Goal: Information Seeking & Learning: Learn about a topic

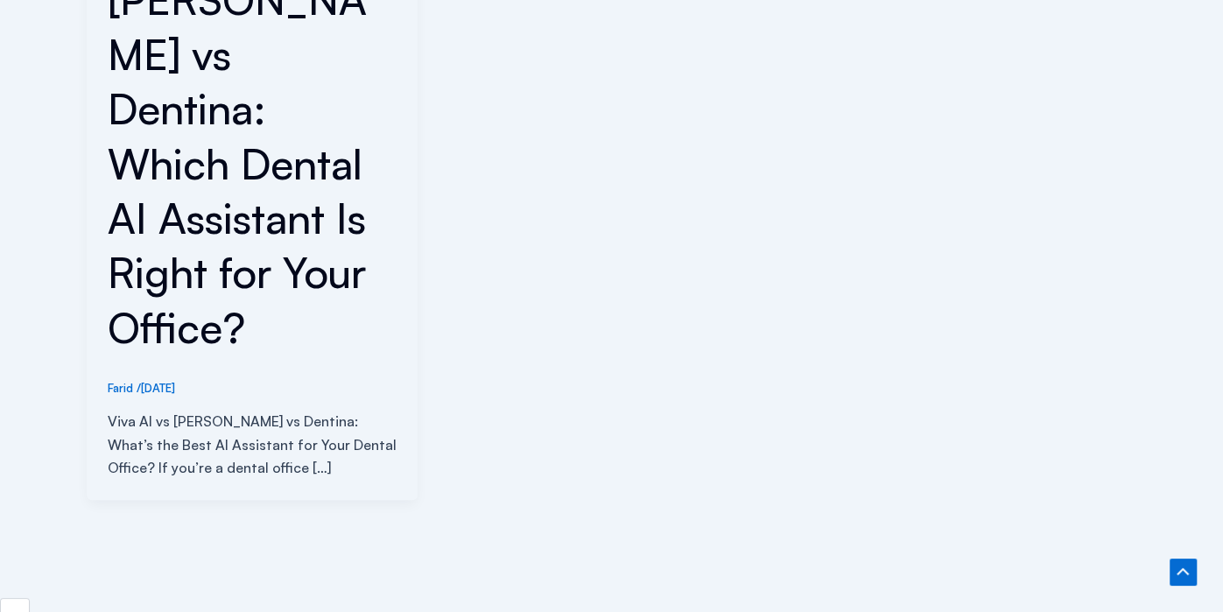
scroll to position [610, 0]
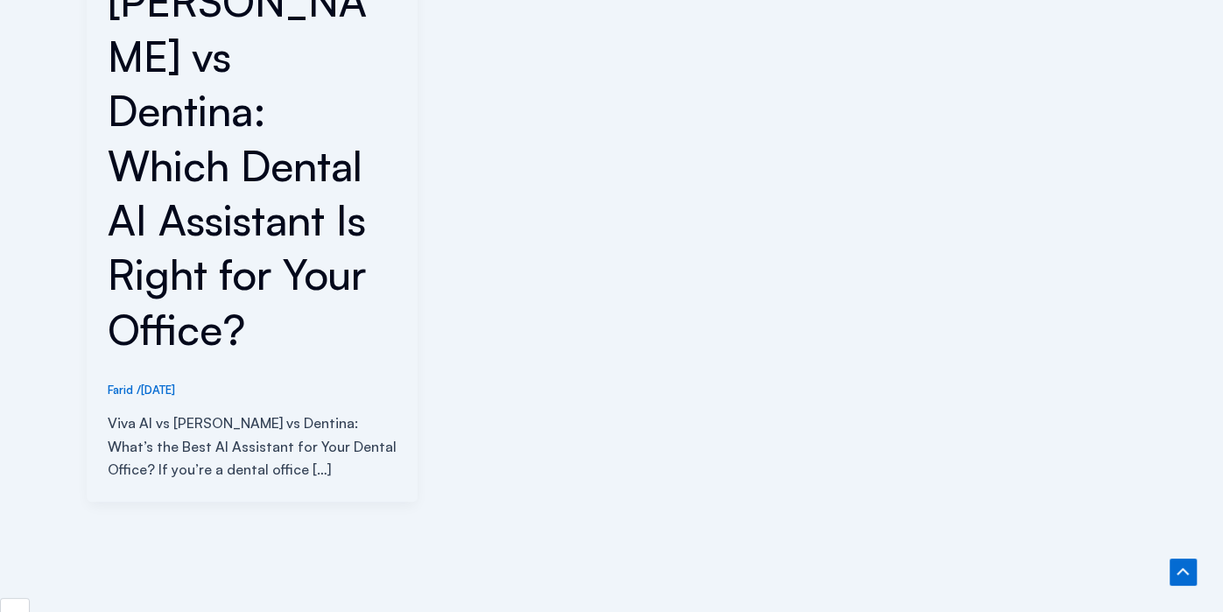
click at [198, 412] on p "Viva AI vs Arini vs Dentina: What’s the Best AI Assistant for Your Dental Offic…" at bounding box center [253, 446] width 290 height 69
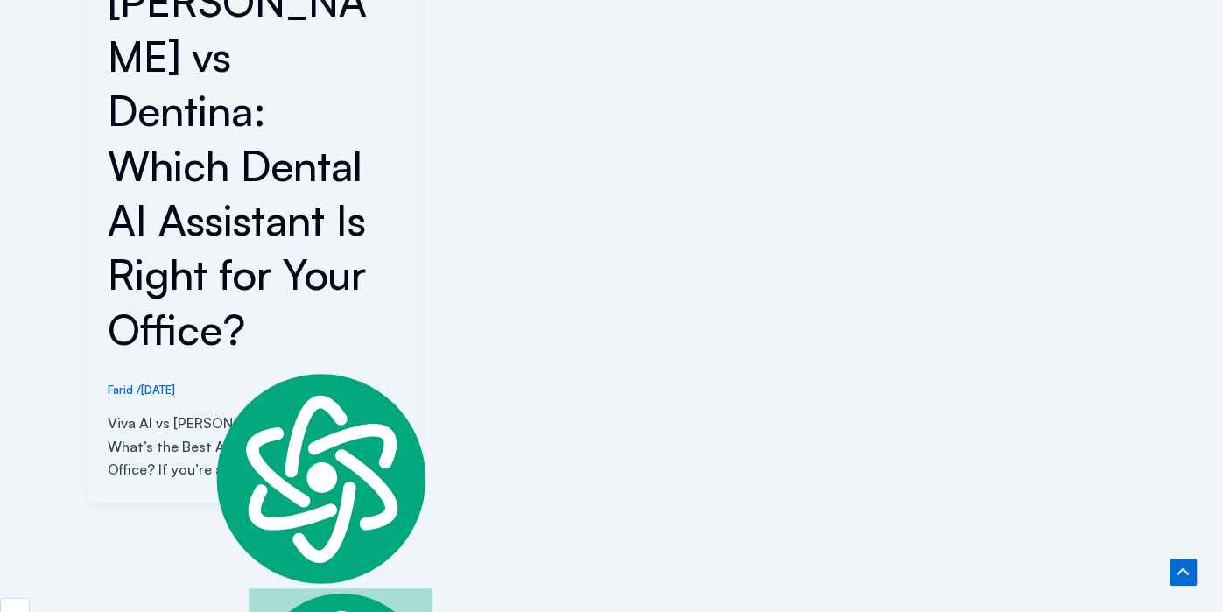
click at [313, 300] on div "AI in Dentistry , Choosing Dental AI Solutions Viva AI vs Arini vs Dentina: Whi…" at bounding box center [253, 80] width 290 height 804
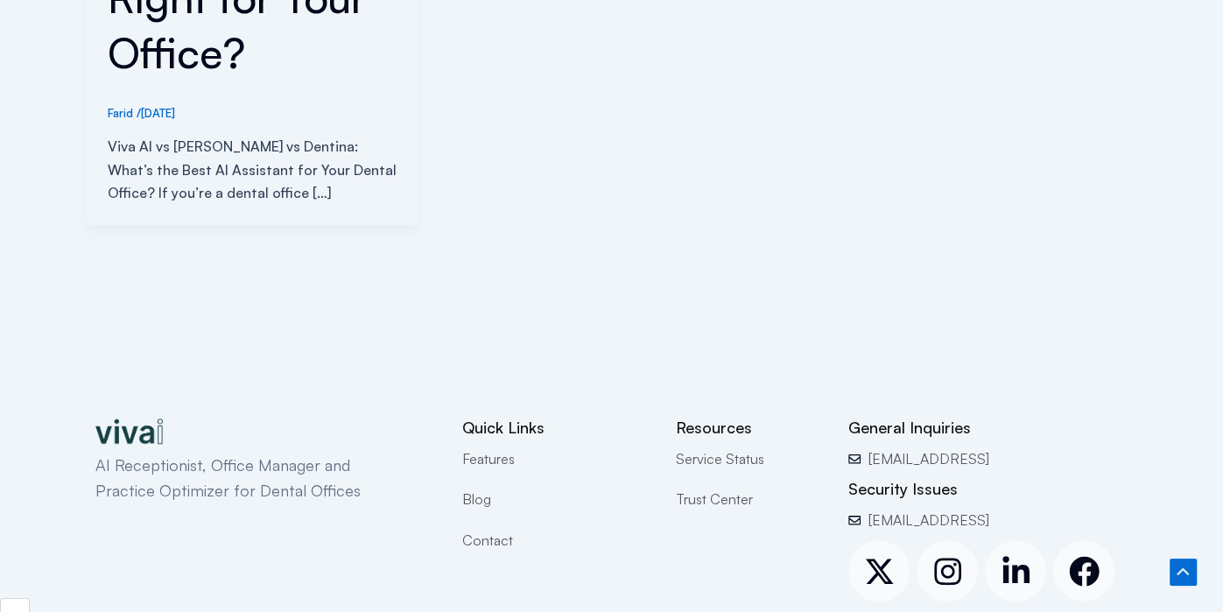
scroll to position [892, 0]
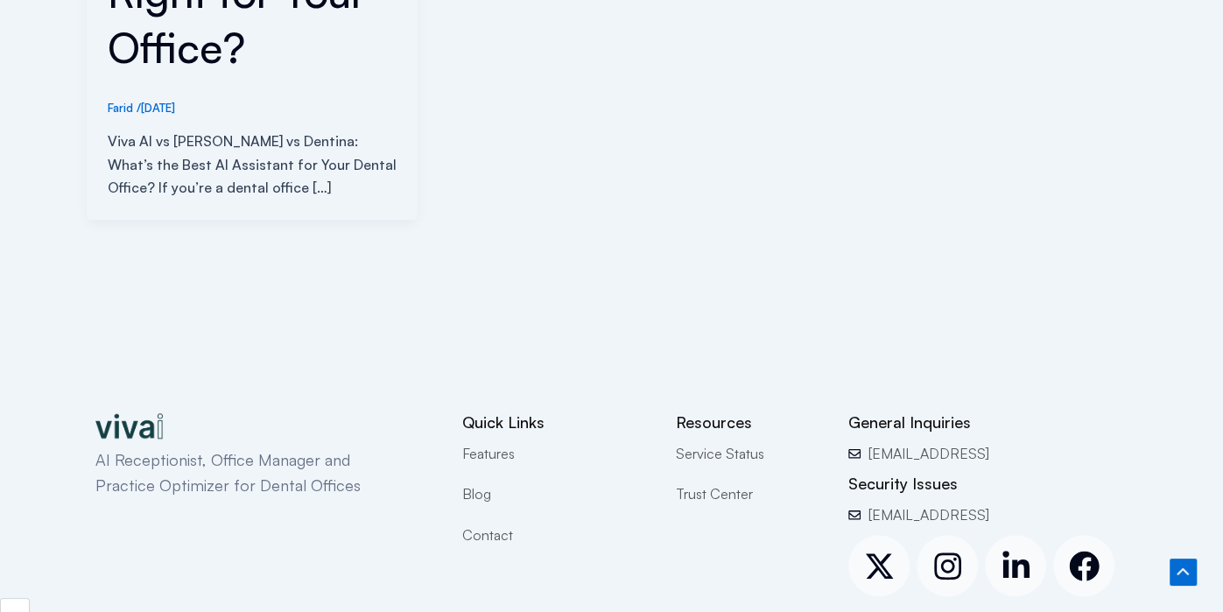
click at [498, 442] on span "Features" at bounding box center [488, 453] width 53 height 23
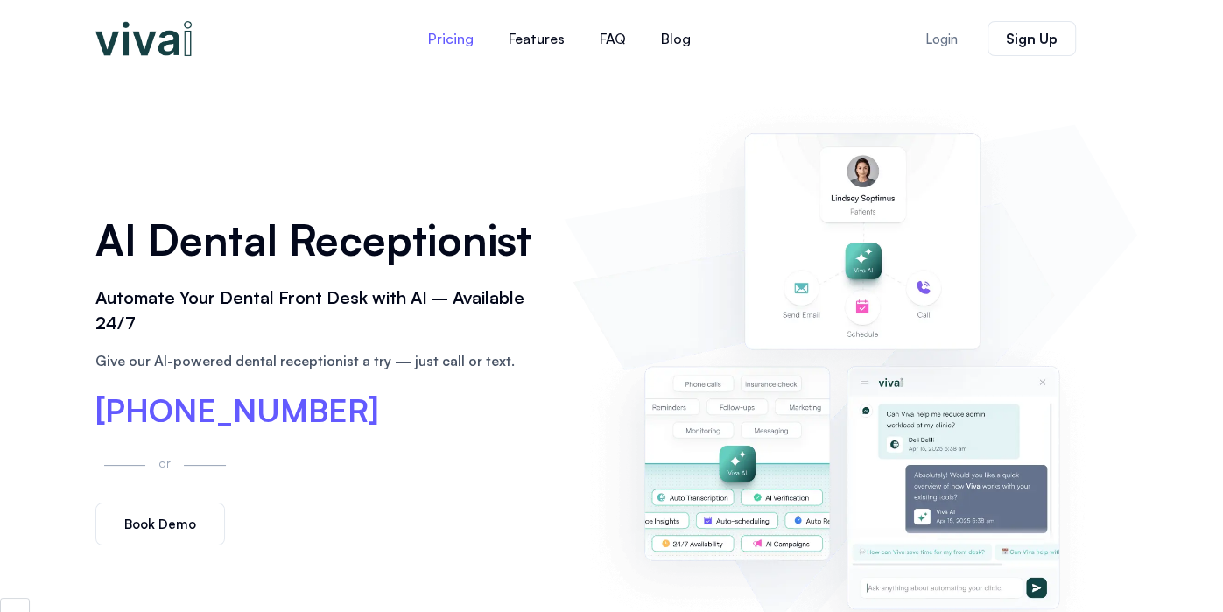
click at [461, 36] on link "Pricing" at bounding box center [451, 39] width 81 height 42
click at [423, 38] on link "Pricing" at bounding box center [451, 39] width 81 height 42
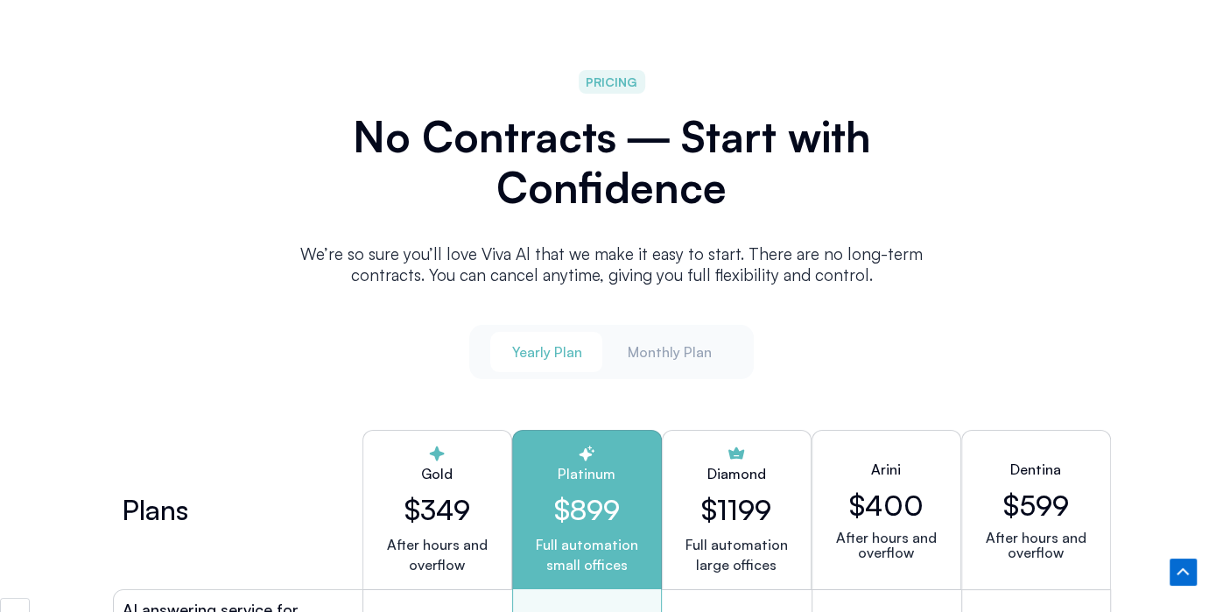
scroll to position [4425, 0]
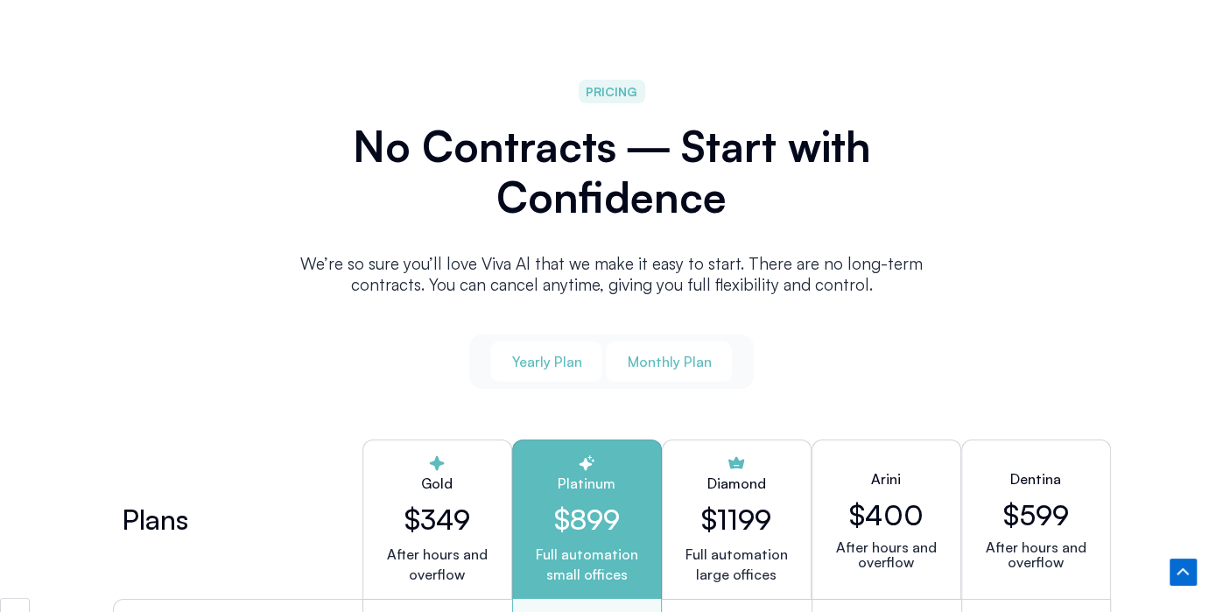
click at [683, 362] on span "Monthly Plan" at bounding box center [669, 361] width 84 height 19
click at [551, 355] on span "Yearly Plan" at bounding box center [546, 361] width 70 height 19
click at [661, 356] on span "Monthly Plan" at bounding box center [669, 361] width 84 height 19
click at [509, 352] on button "Yearly Plan" at bounding box center [546, 361] width 112 height 40
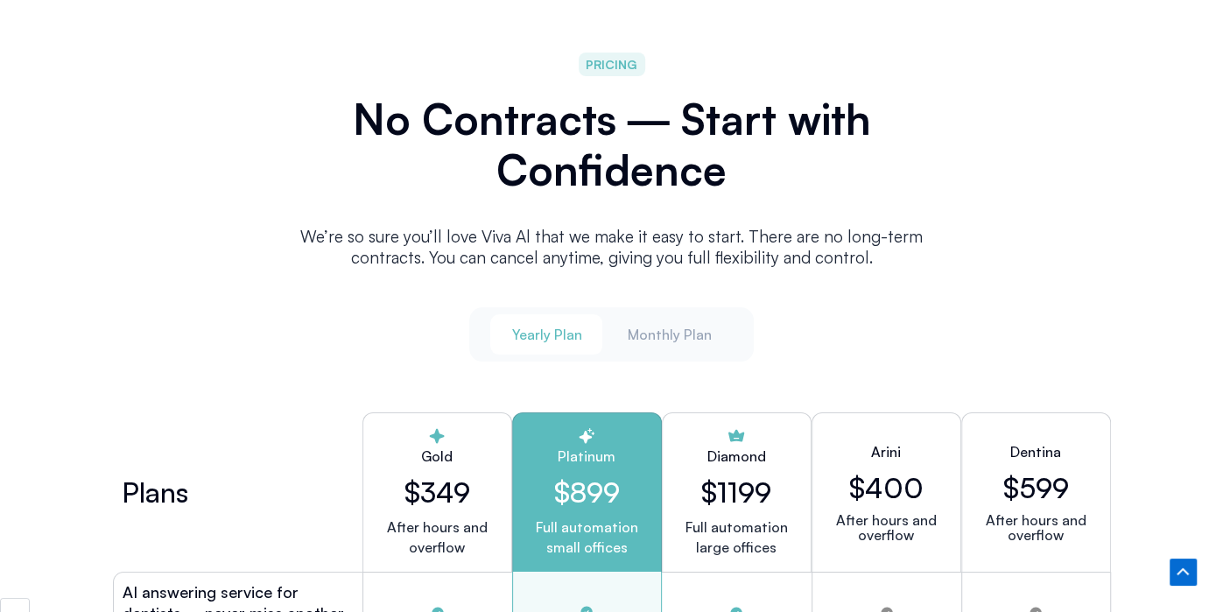
scroll to position [4444, 0]
